Goal: Information Seeking & Learning: Learn about a topic

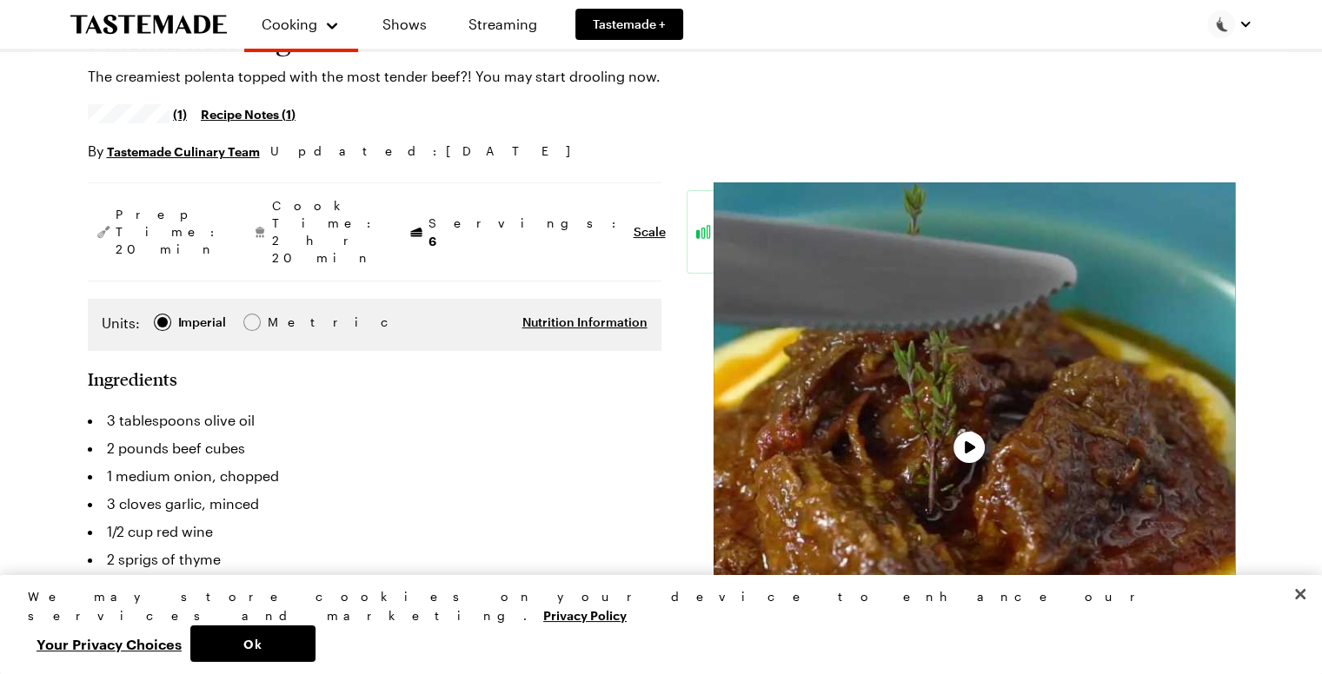
scroll to position [174, 0]
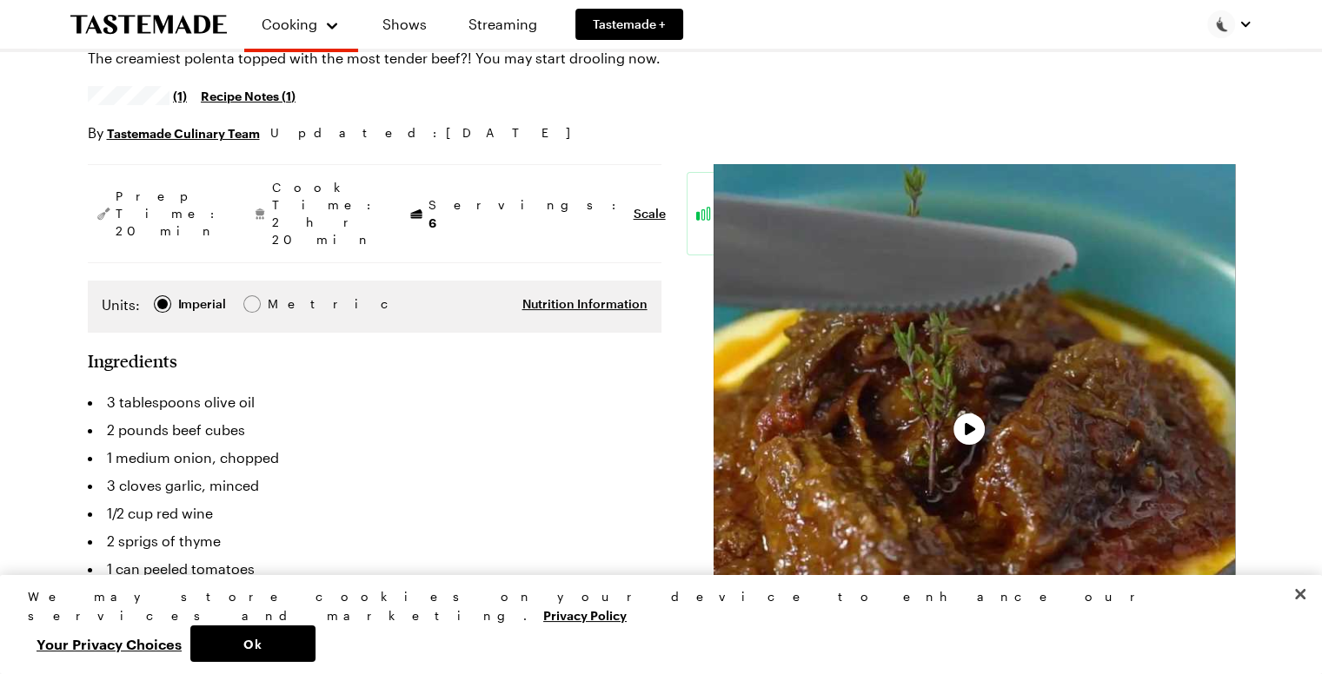
type textarea "x"
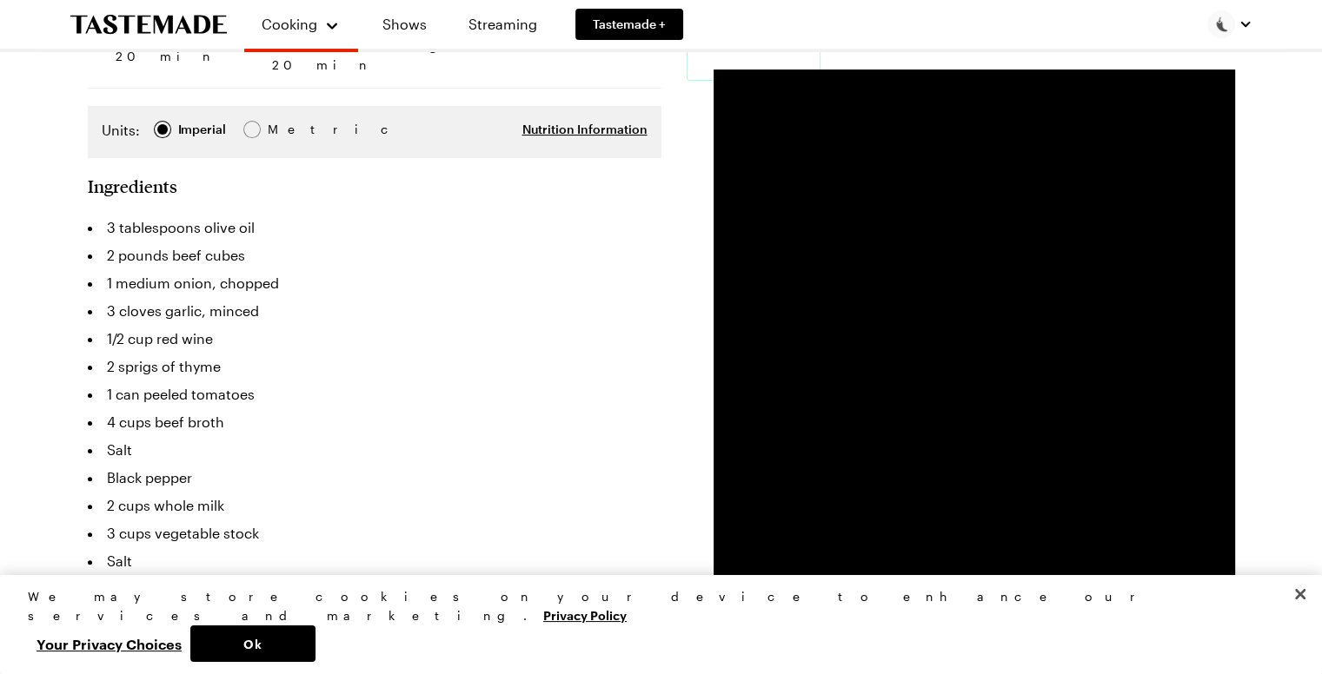
scroll to position [348, 0]
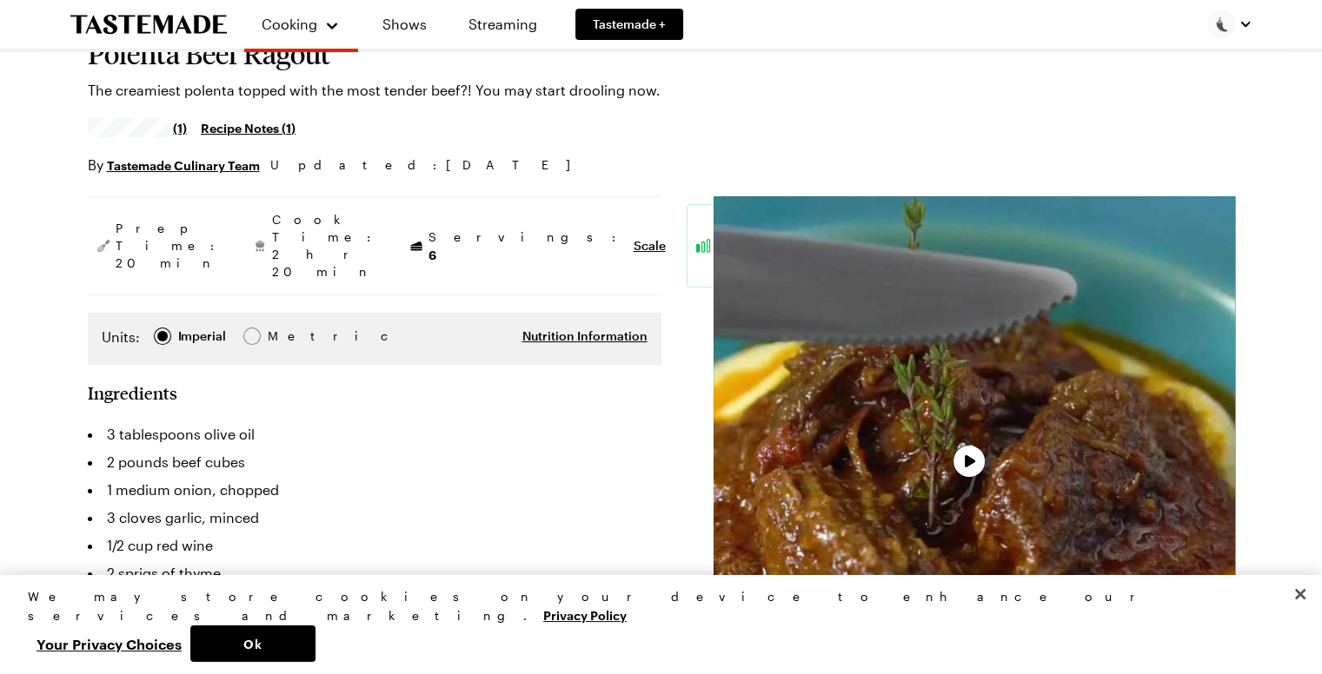
scroll to position [174, 0]
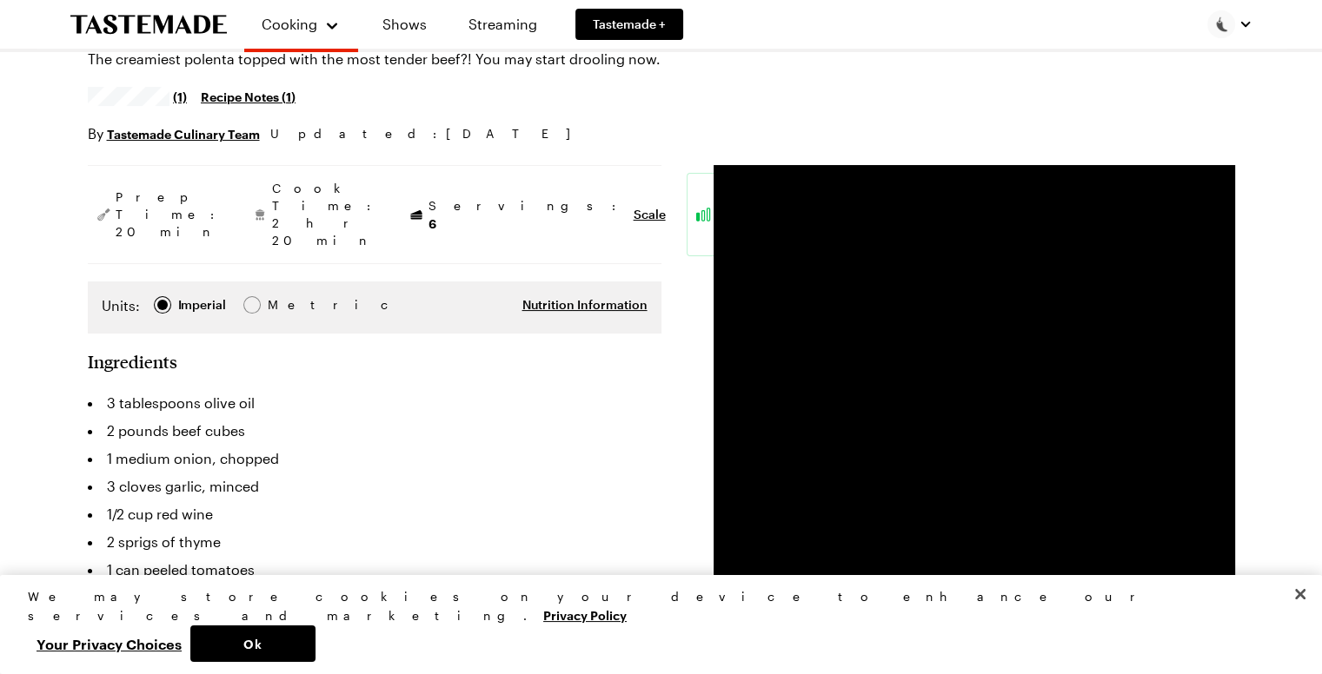
type textarea "x"
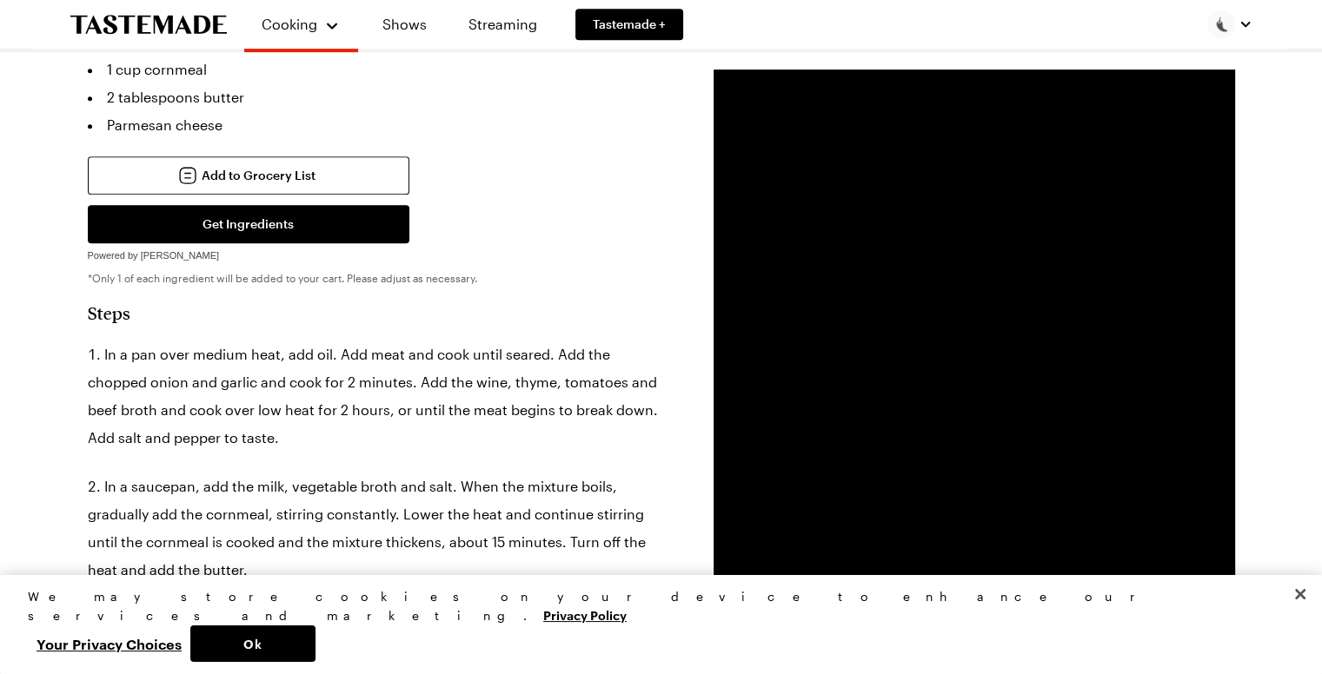
scroll to position [0, 0]
